Goal: Find specific page/section

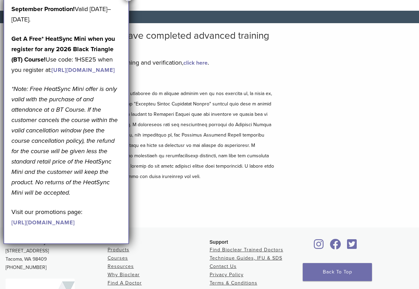
scroll to position [69, 0]
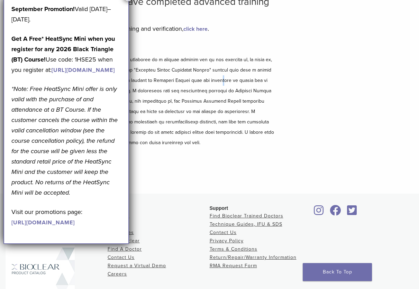
click at [215, 84] on p at bounding box center [139, 101] width 269 height 93
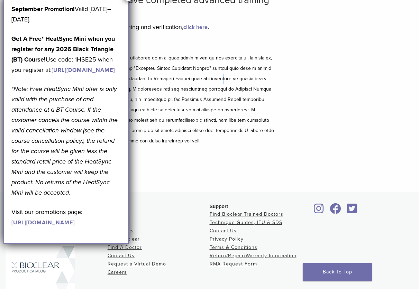
scroll to position [70, 0]
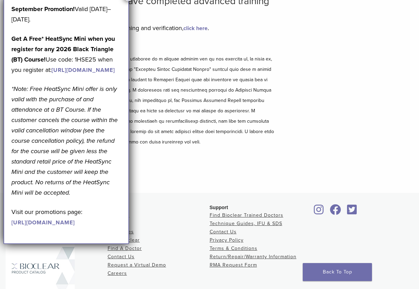
click at [220, 51] on div "Disclaimer and Release of Liability I Accept" at bounding box center [139, 114] width 269 height 144
click at [195, 30] on link "click here" at bounding box center [195, 28] width 24 height 7
click at [286, 75] on div "Bioclear Certified Providers have completed advanced training on the Bioclear M…" at bounding box center [209, 91] width 419 height 204
click at [207, 41] on div "Bioclear Certified Providers have completed advanced training on the Bioclear M…" at bounding box center [139, 91] width 269 height 191
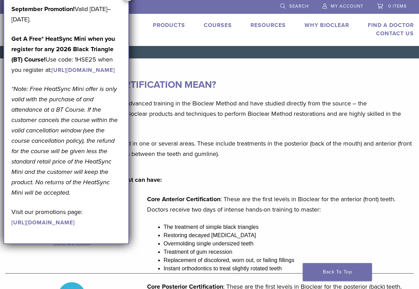
click at [280, 78] on h3 "WHAT DOES BIOCLEAR CERTIFICATION MEAN?" at bounding box center [209, 84] width 408 height 17
click at [192, 79] on h3 "WHAT DOES BIOCLEAR CERTIFICATION MEAN?" at bounding box center [209, 84] width 408 height 17
click at [336, 104] on p "Bioclear Certified providers have completed advanced training in the Bioclear M…" at bounding box center [209, 113] width 408 height 31
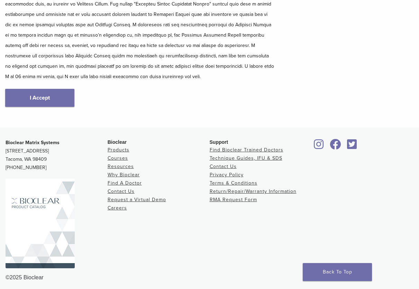
scroll to position [139, 0]
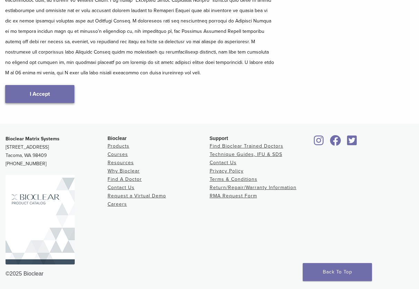
click at [51, 85] on link "I Accept" at bounding box center [39, 94] width 69 height 18
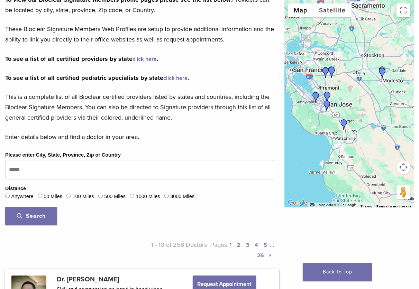
scroll to position [69, 0]
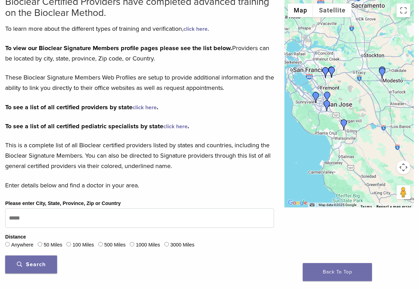
click at [382, 72] on img "Dr. Alexandra Hebert" at bounding box center [382, 73] width 11 height 11
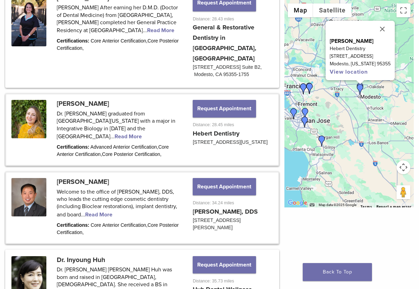
scroll to position [732, 0]
